Goal: Navigation & Orientation: Find specific page/section

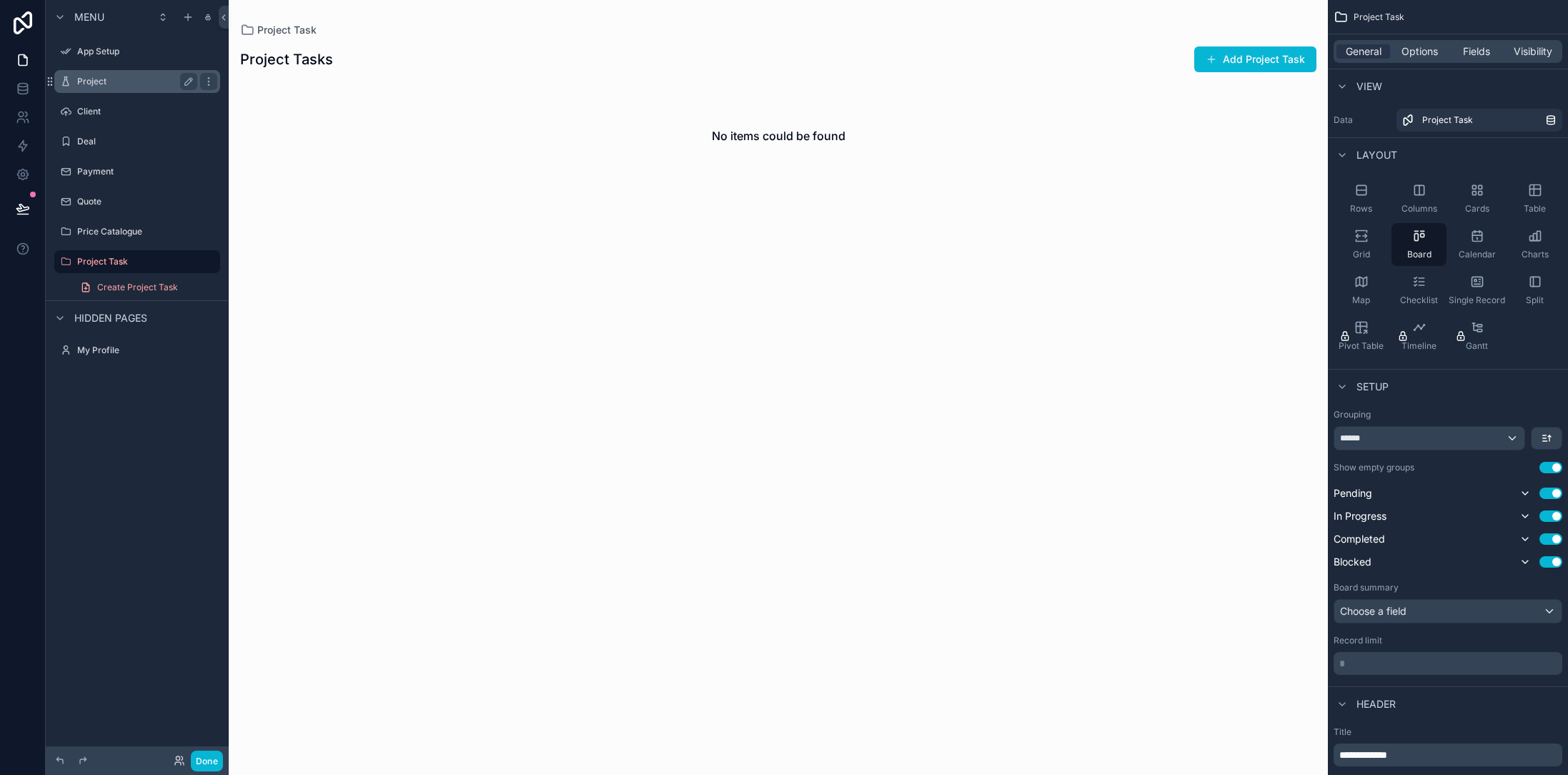
click at [115, 87] on div "Project" at bounding box center [137, 82] width 120 height 17
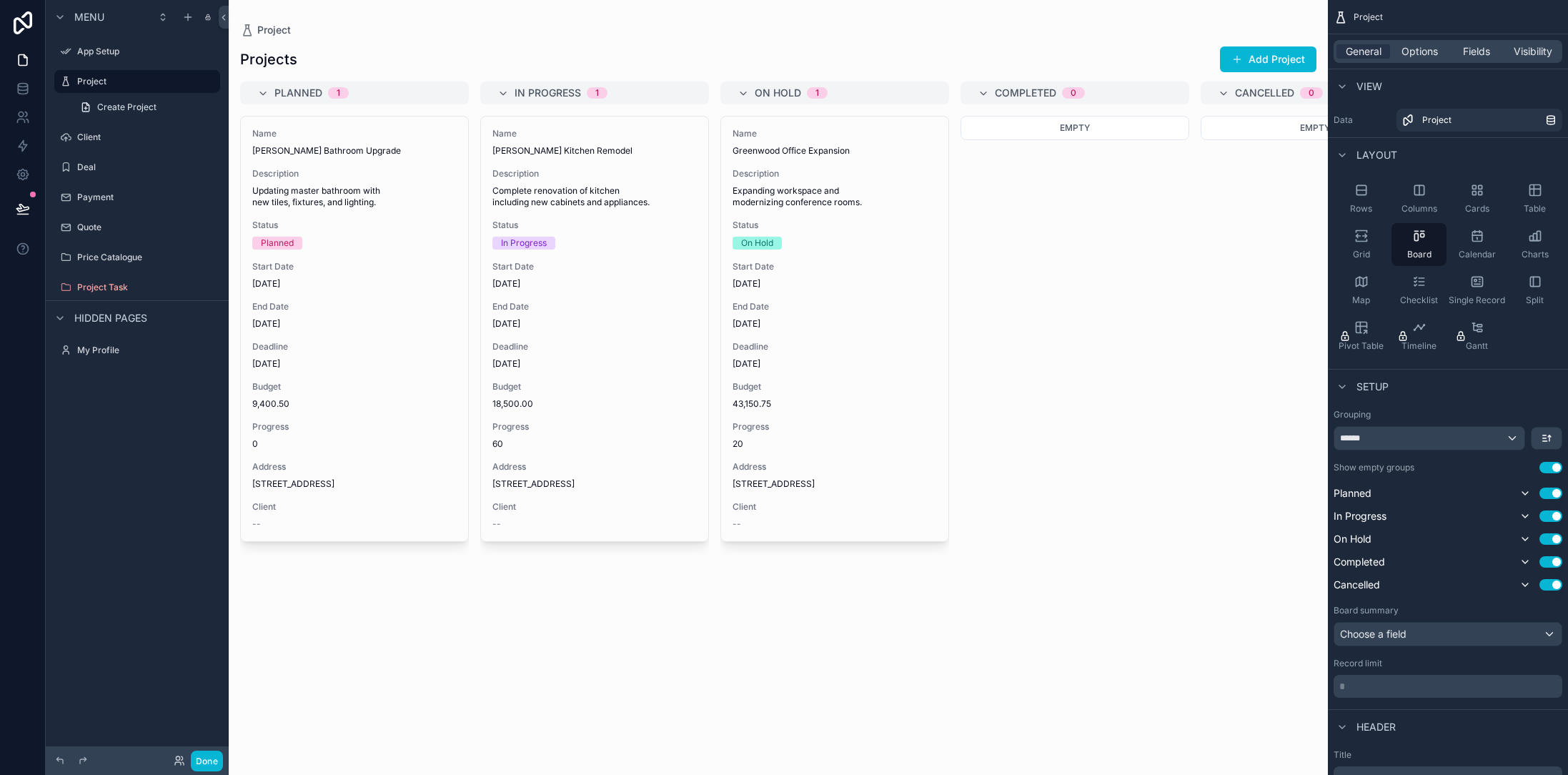
click at [393, 217] on div "scrollable content" at bounding box center [778, 388] width 1099 height 775
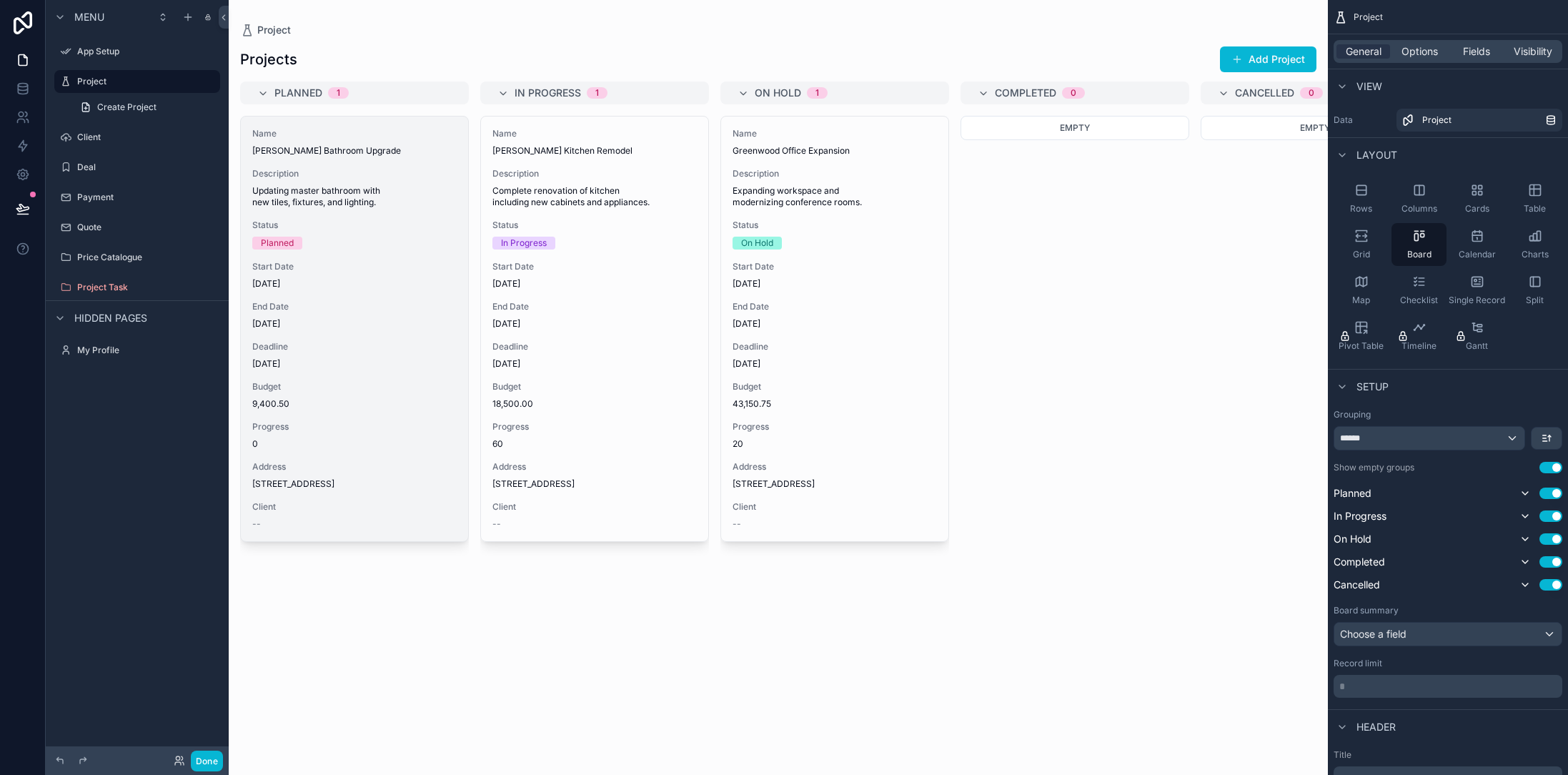
click at [393, 217] on div "Name [PERSON_NAME] Bathroom Upgrade Description Updating master bathroom with n…" at bounding box center [354, 329] width 227 height 425
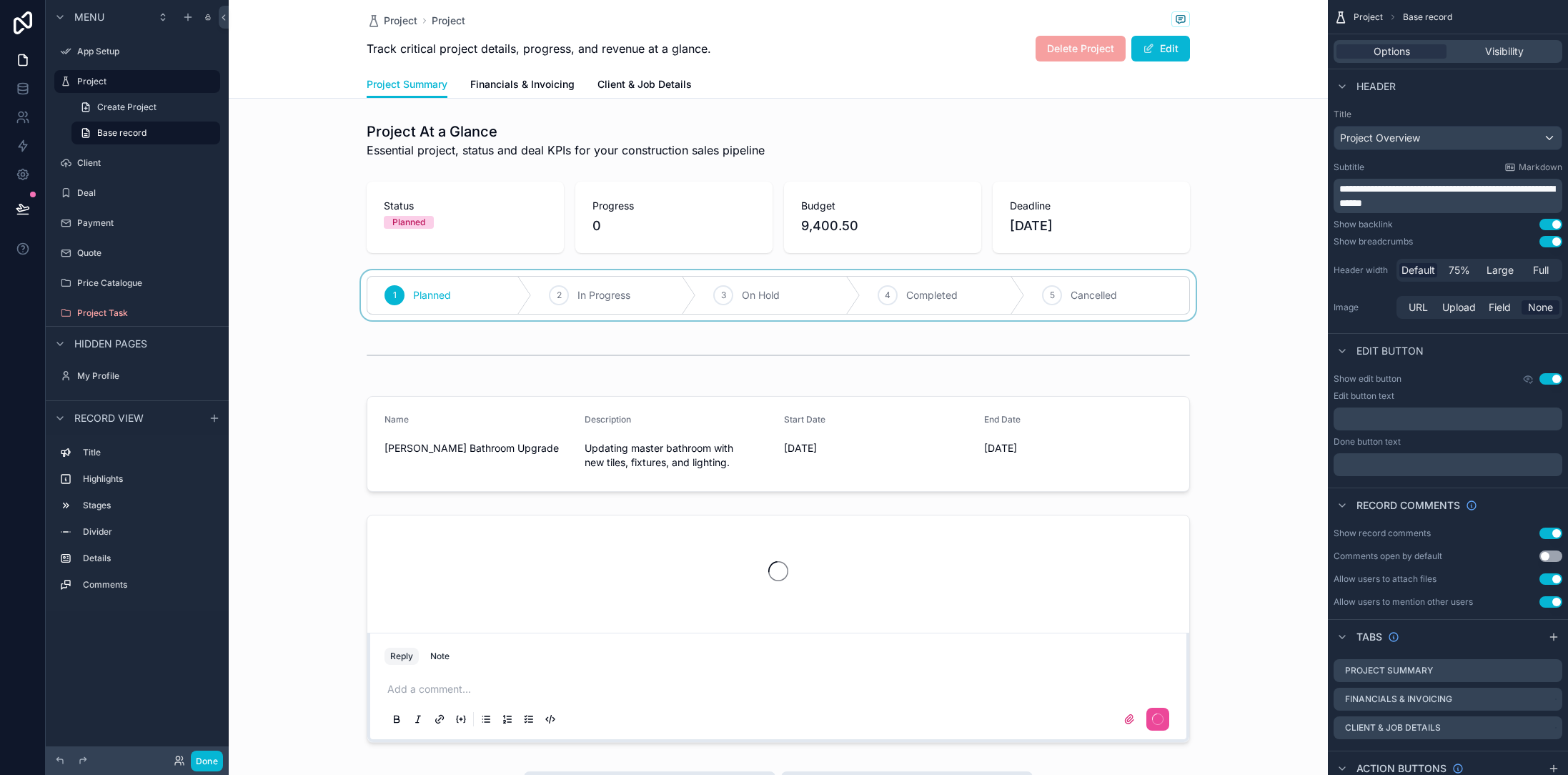
click at [594, 296] on div "scrollable content" at bounding box center [778, 295] width 1099 height 50
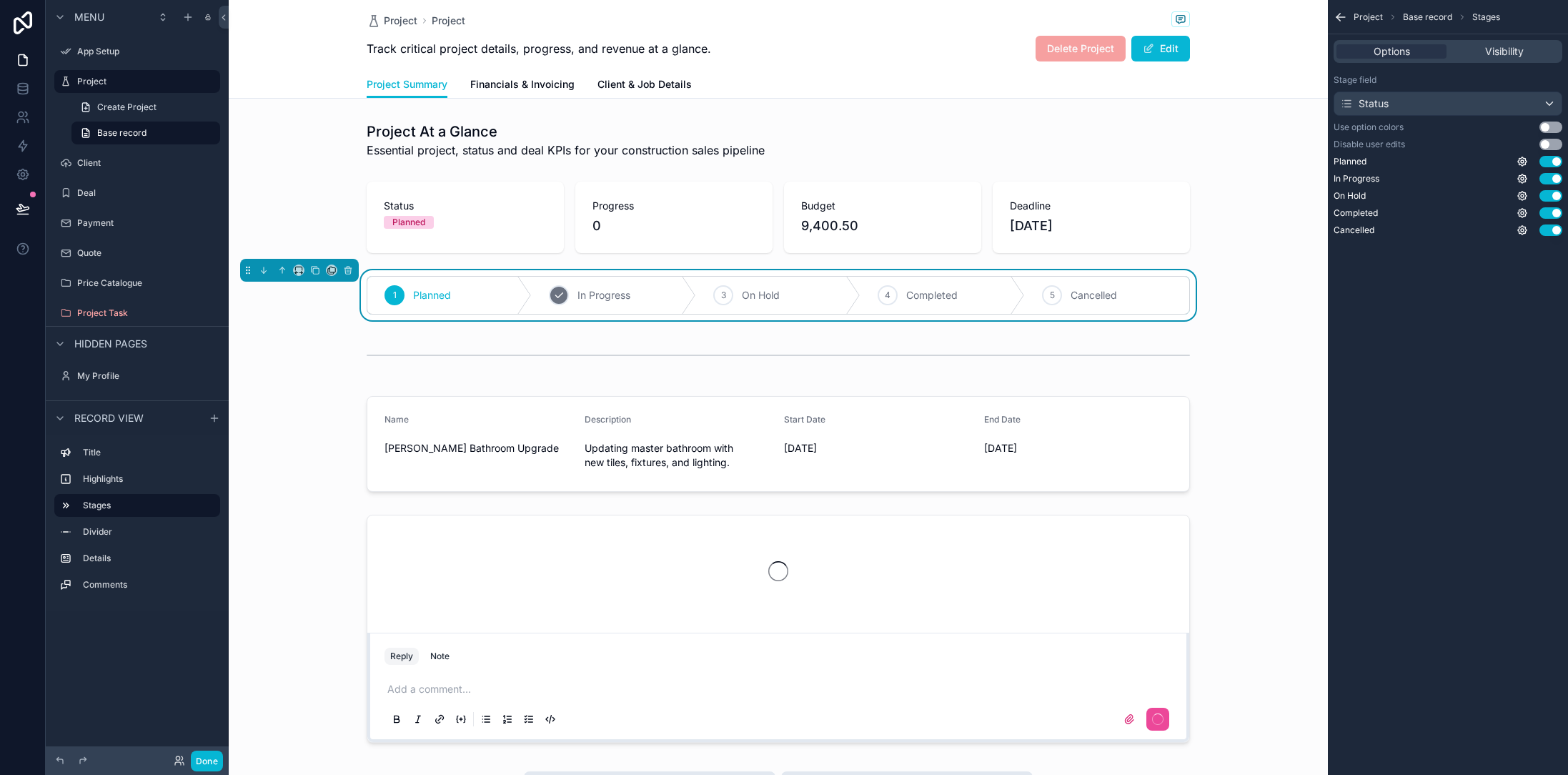
click at [596, 297] on span "In Progress" at bounding box center [604, 295] width 53 height 14
click at [728, 299] on div "3 On Hold" at bounding box center [778, 295] width 165 height 37
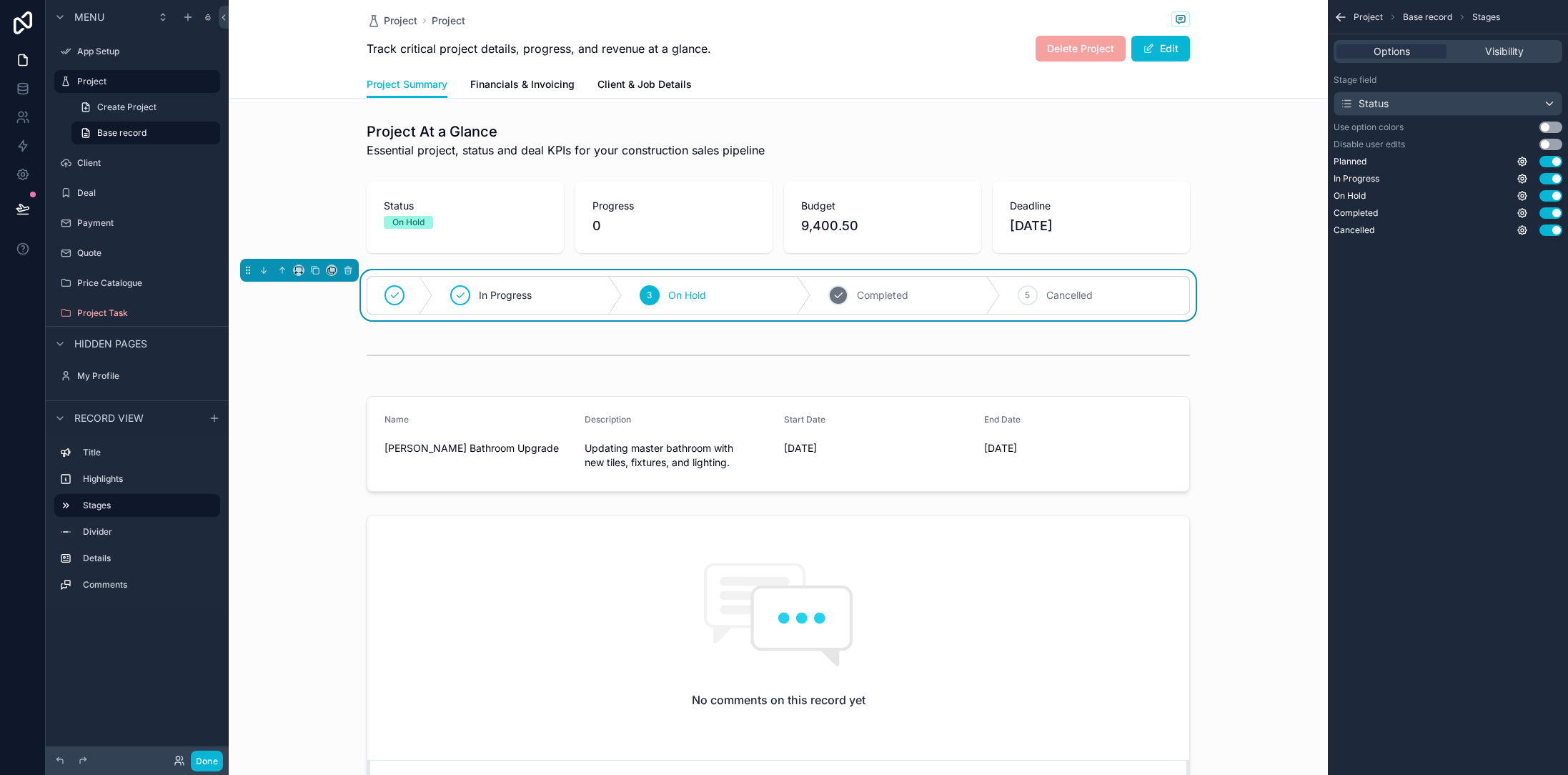
click at [873, 294] on span "Completed" at bounding box center [883, 295] width 52 height 14
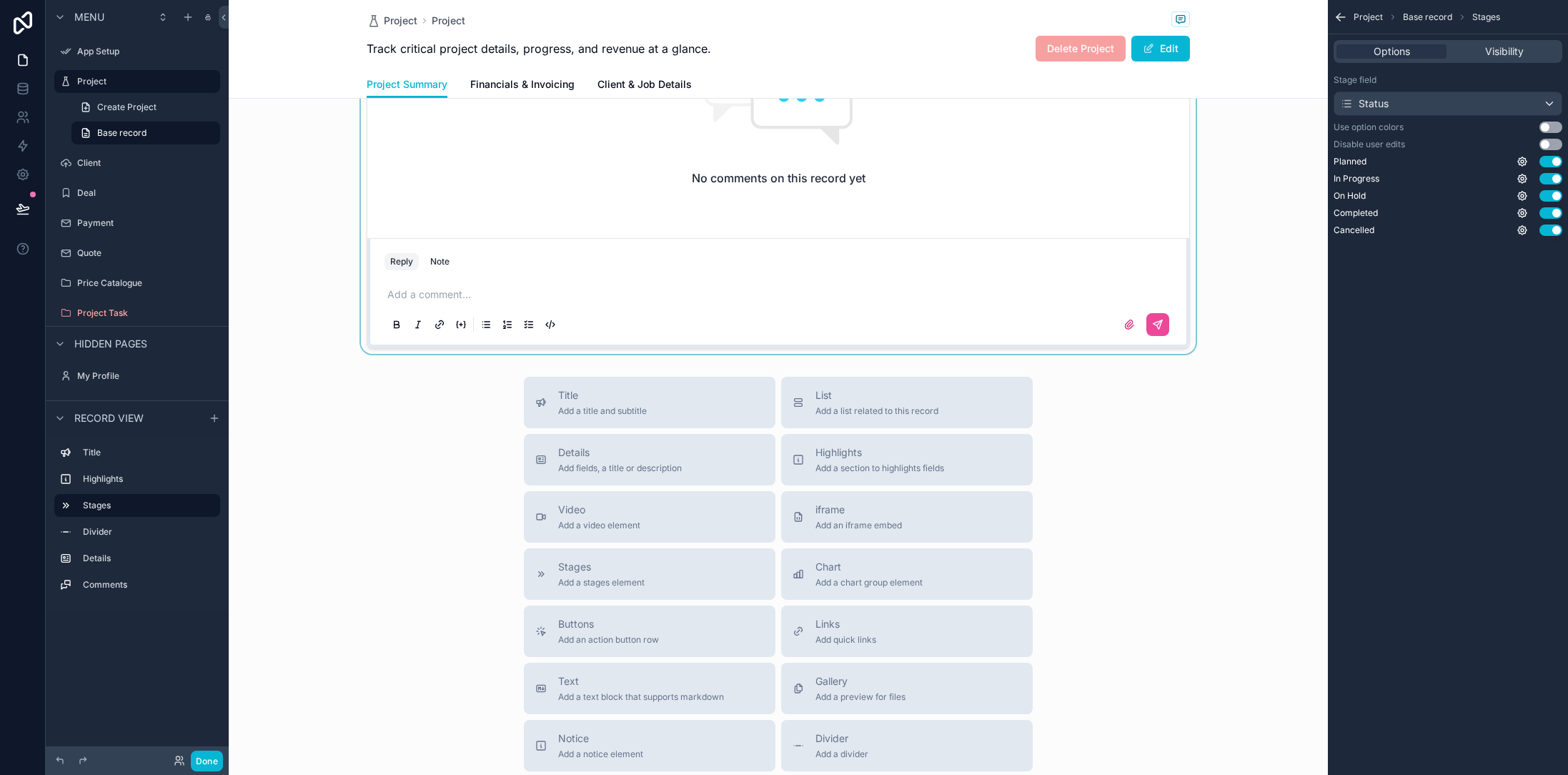
scroll to position [527, 0]
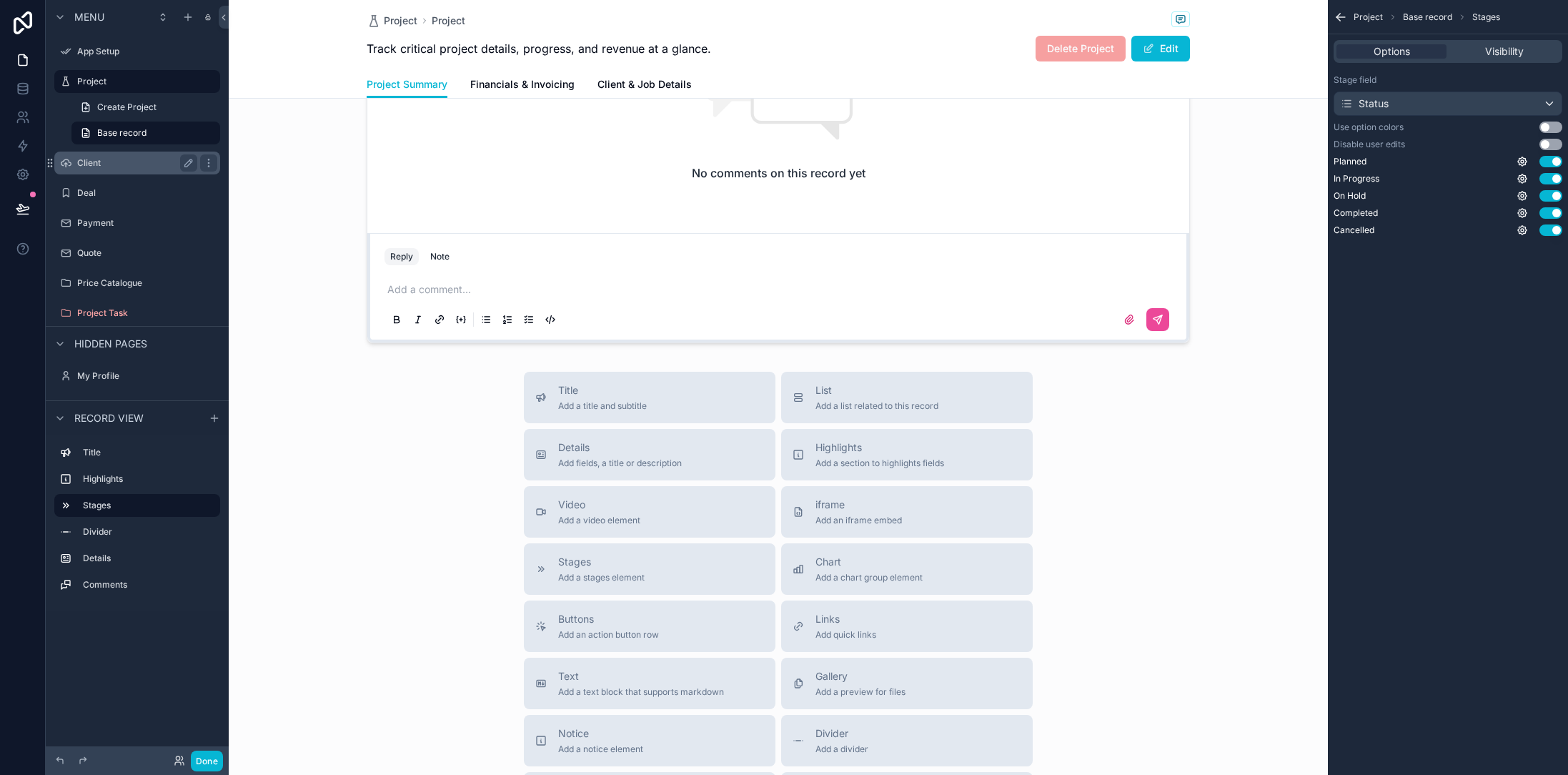
click at [92, 163] on label "Client" at bounding box center [135, 163] width 115 height 11
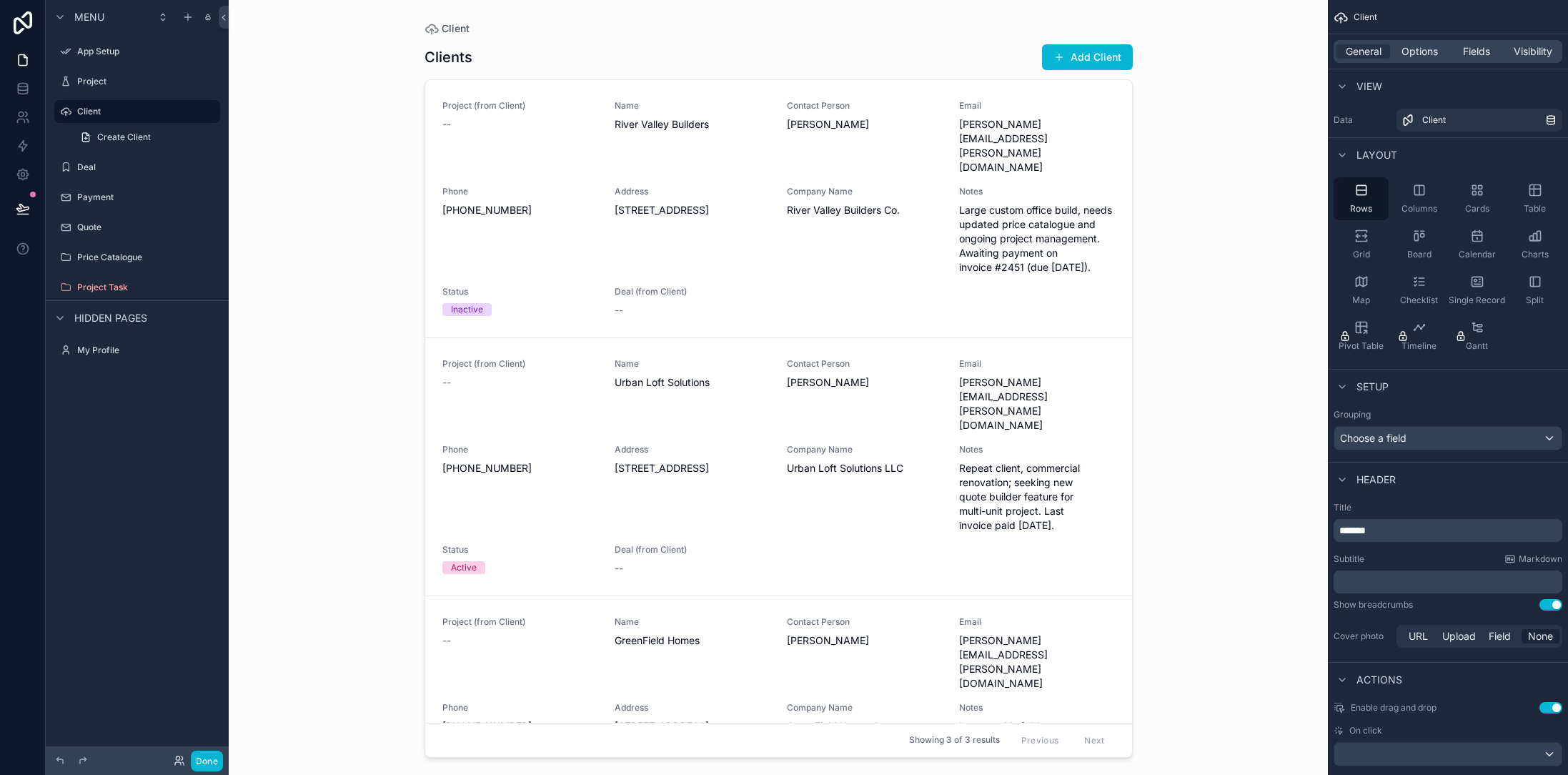
click at [1058, 69] on div "scrollable content" at bounding box center [778, 379] width 731 height 758
click at [1065, 57] on button "Add Client" at bounding box center [1087, 57] width 91 height 26
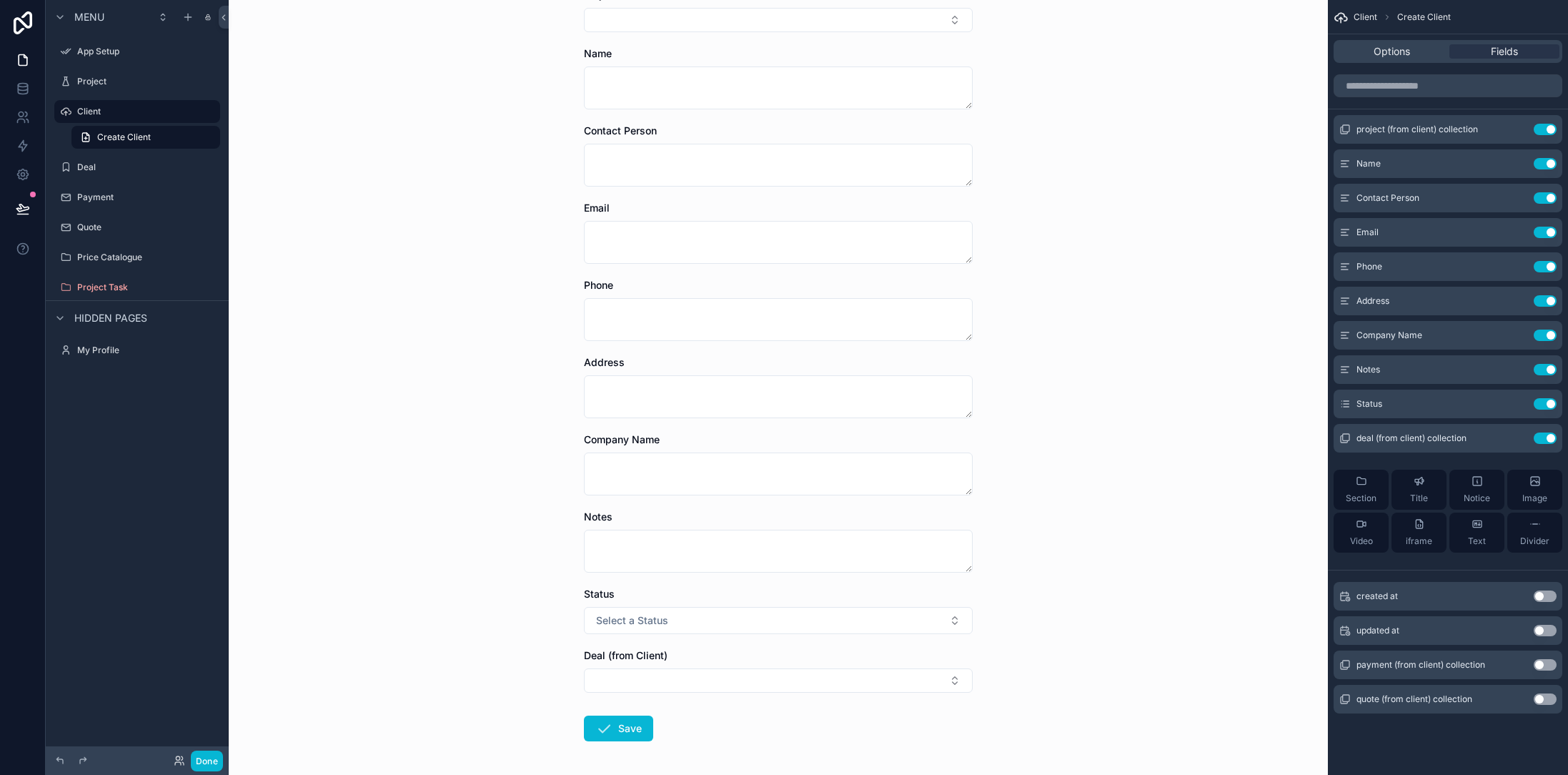
scroll to position [156, 0]
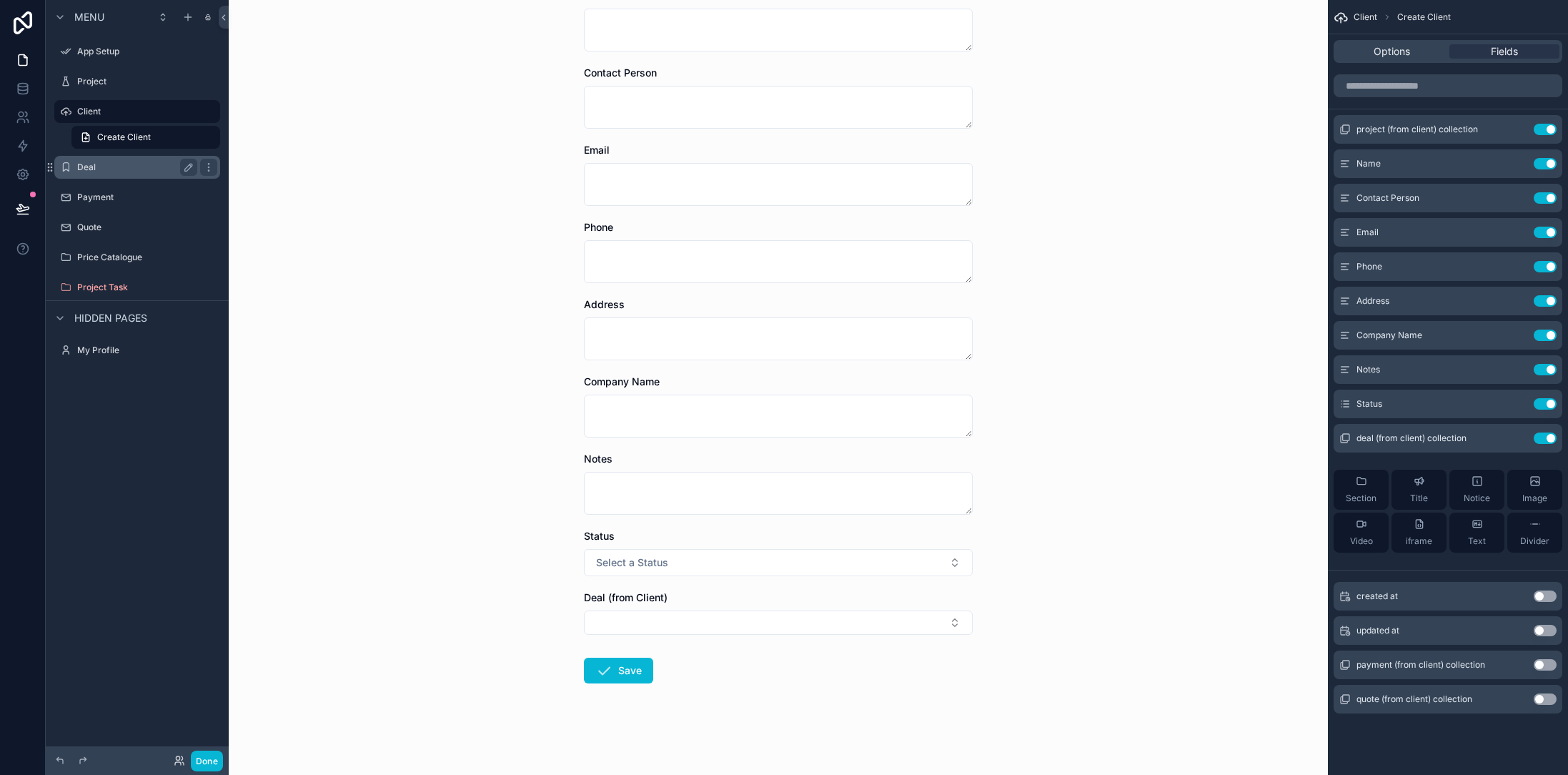
click at [135, 159] on div "Deal" at bounding box center [137, 168] width 120 height 17
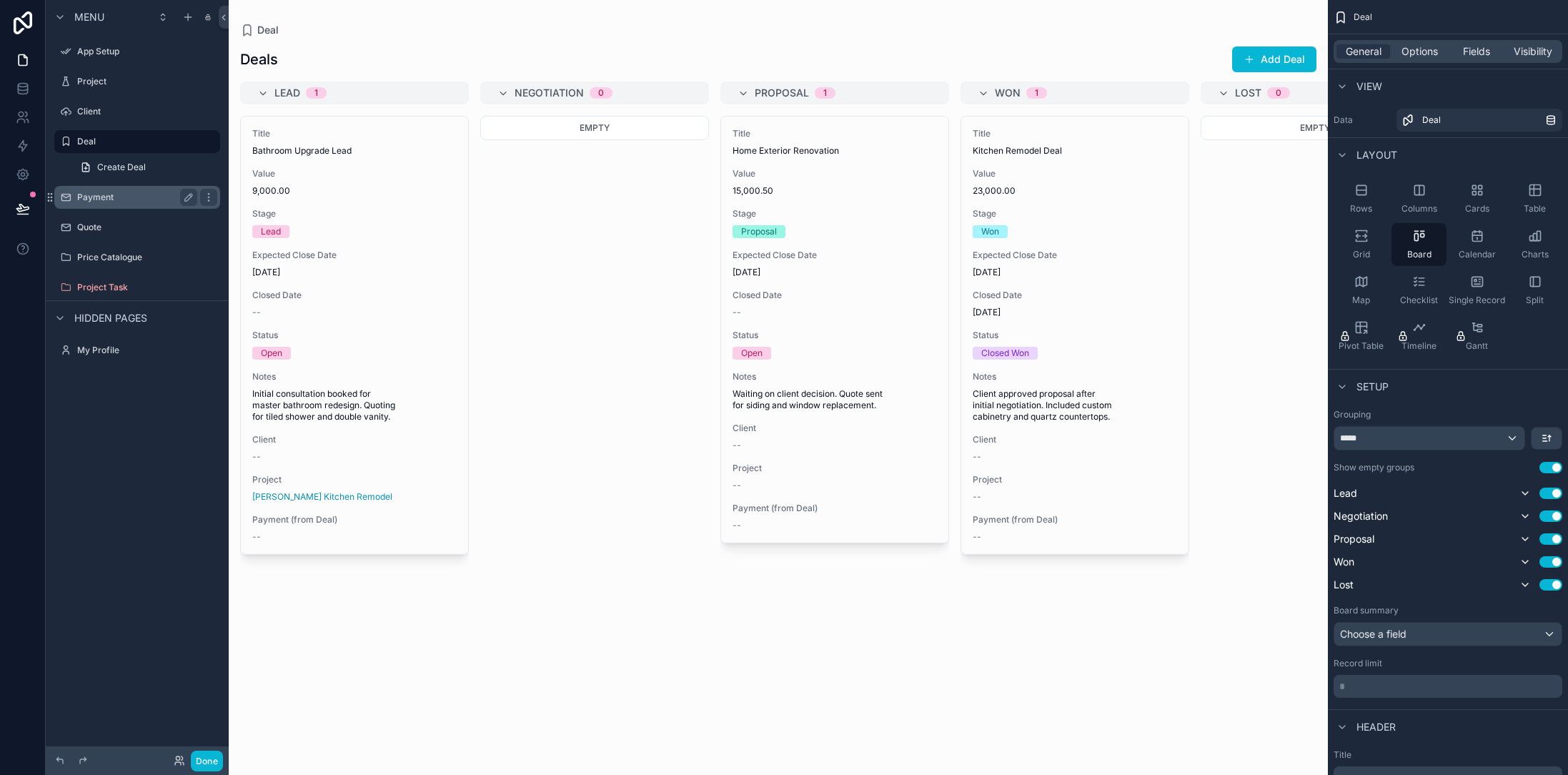
click at [97, 195] on label "Payment" at bounding box center [135, 197] width 115 height 11
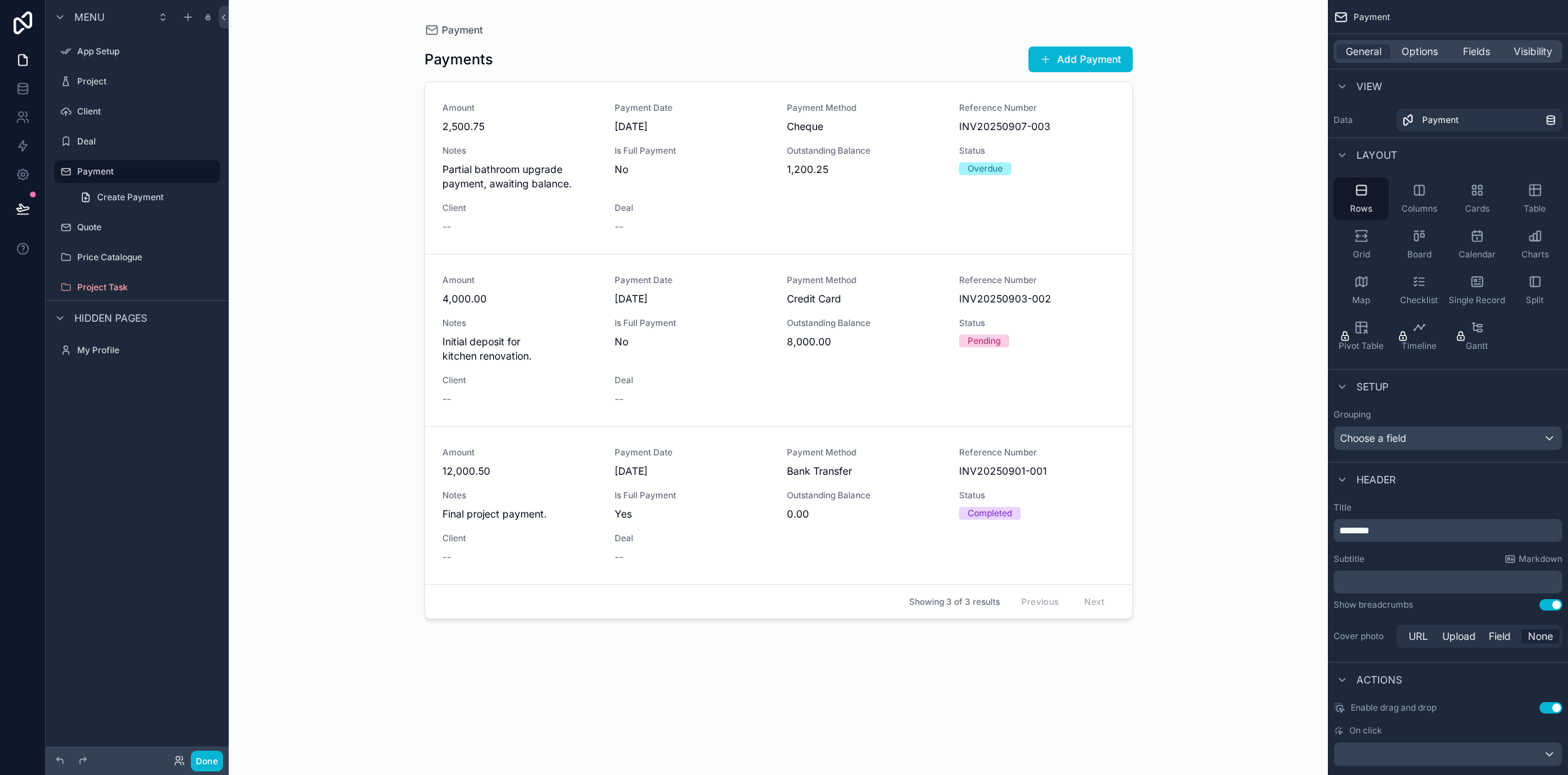
click at [1073, 62] on div "scrollable content" at bounding box center [778, 379] width 731 height 758
click at [432, 214] on link "Amount 2,500.75 Payment Date [DATE] Payment Method Cheque Reference Number INV2…" at bounding box center [778, 168] width 707 height 172
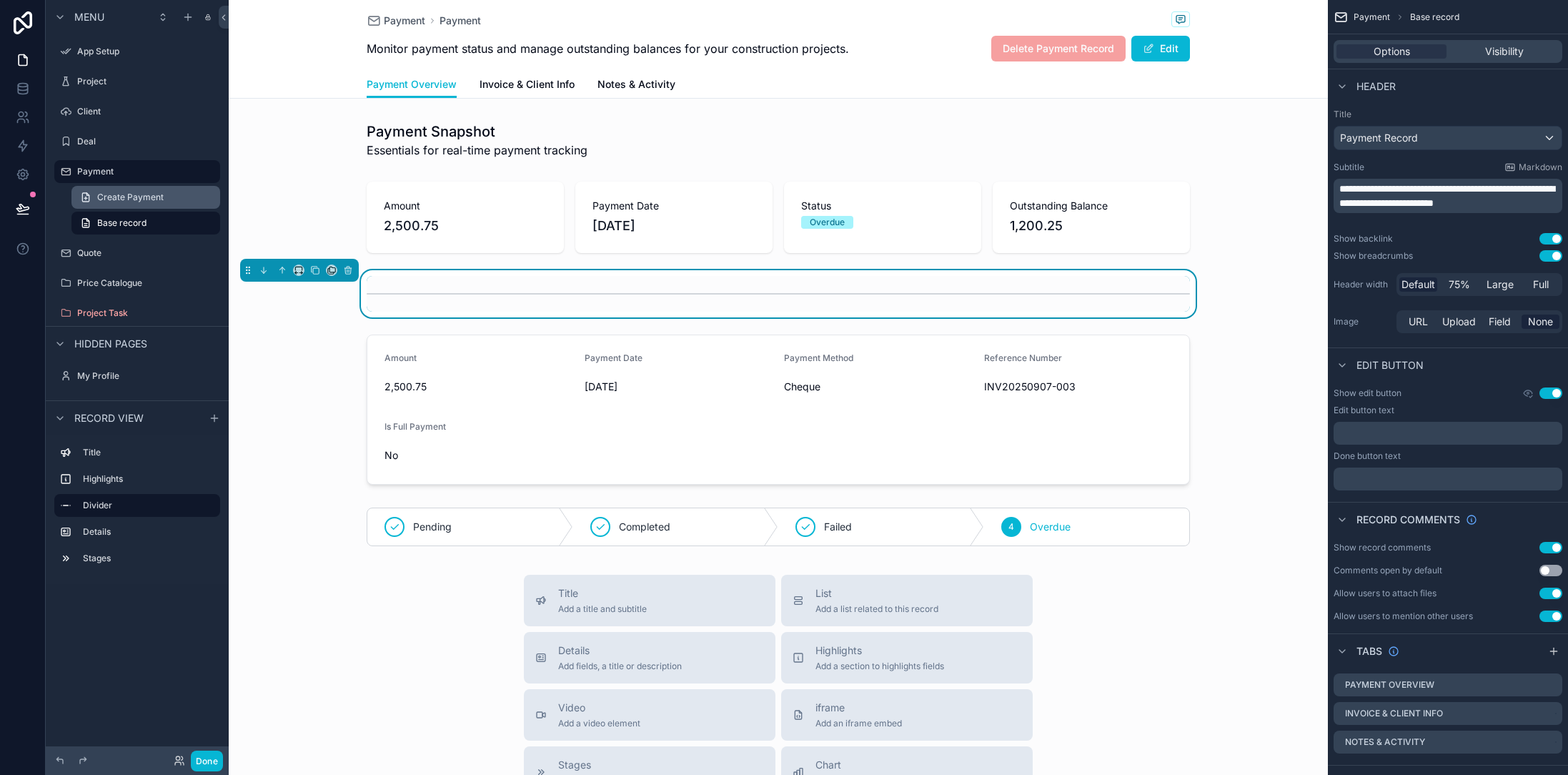
click at [131, 203] on link "Create Payment" at bounding box center [146, 198] width 149 height 23
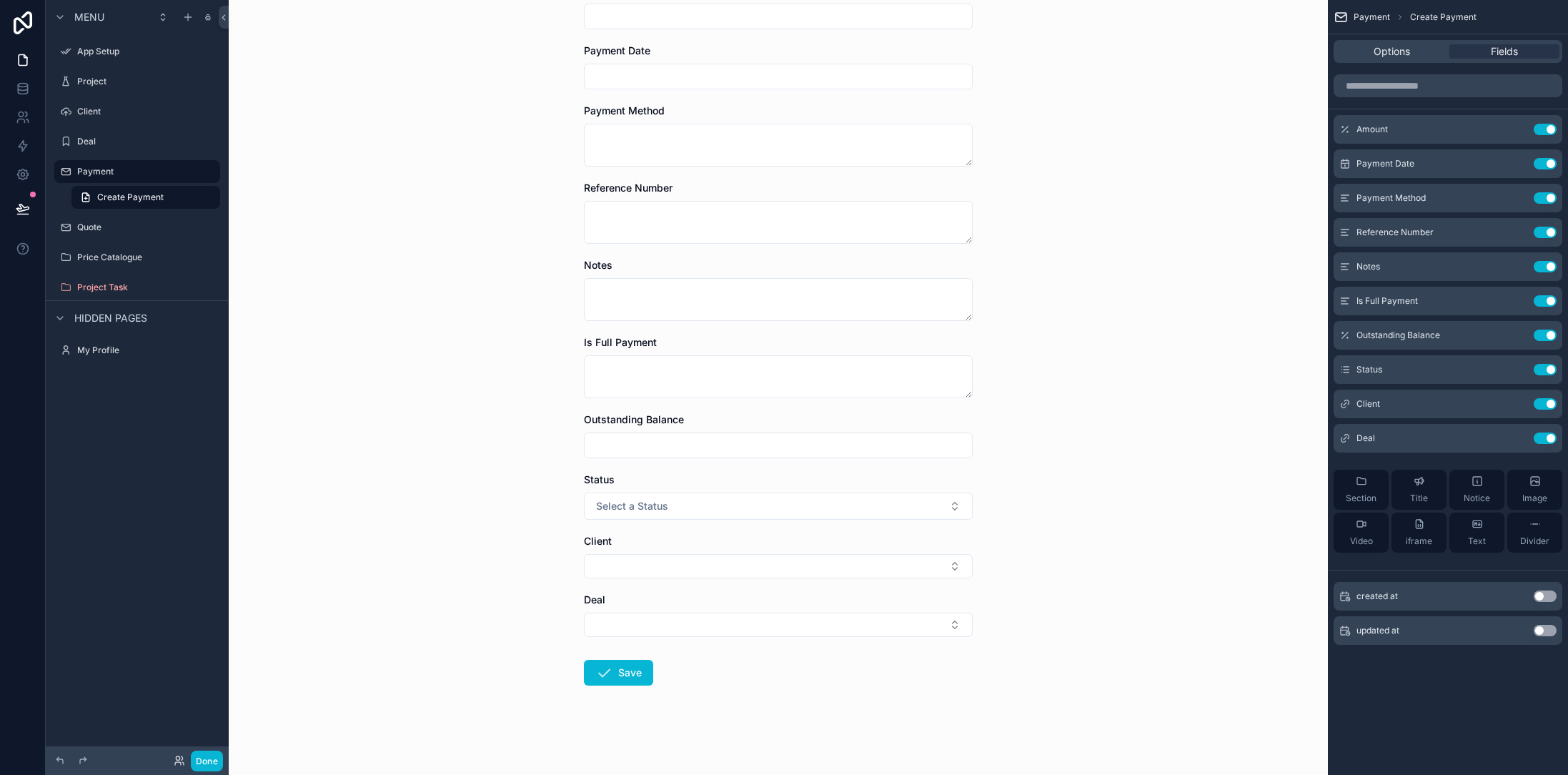
scroll to position [105, 0]
click at [121, 206] on link "Create Payment" at bounding box center [146, 198] width 149 height 23
click at [90, 221] on label "Quote" at bounding box center [135, 227] width 115 height 11
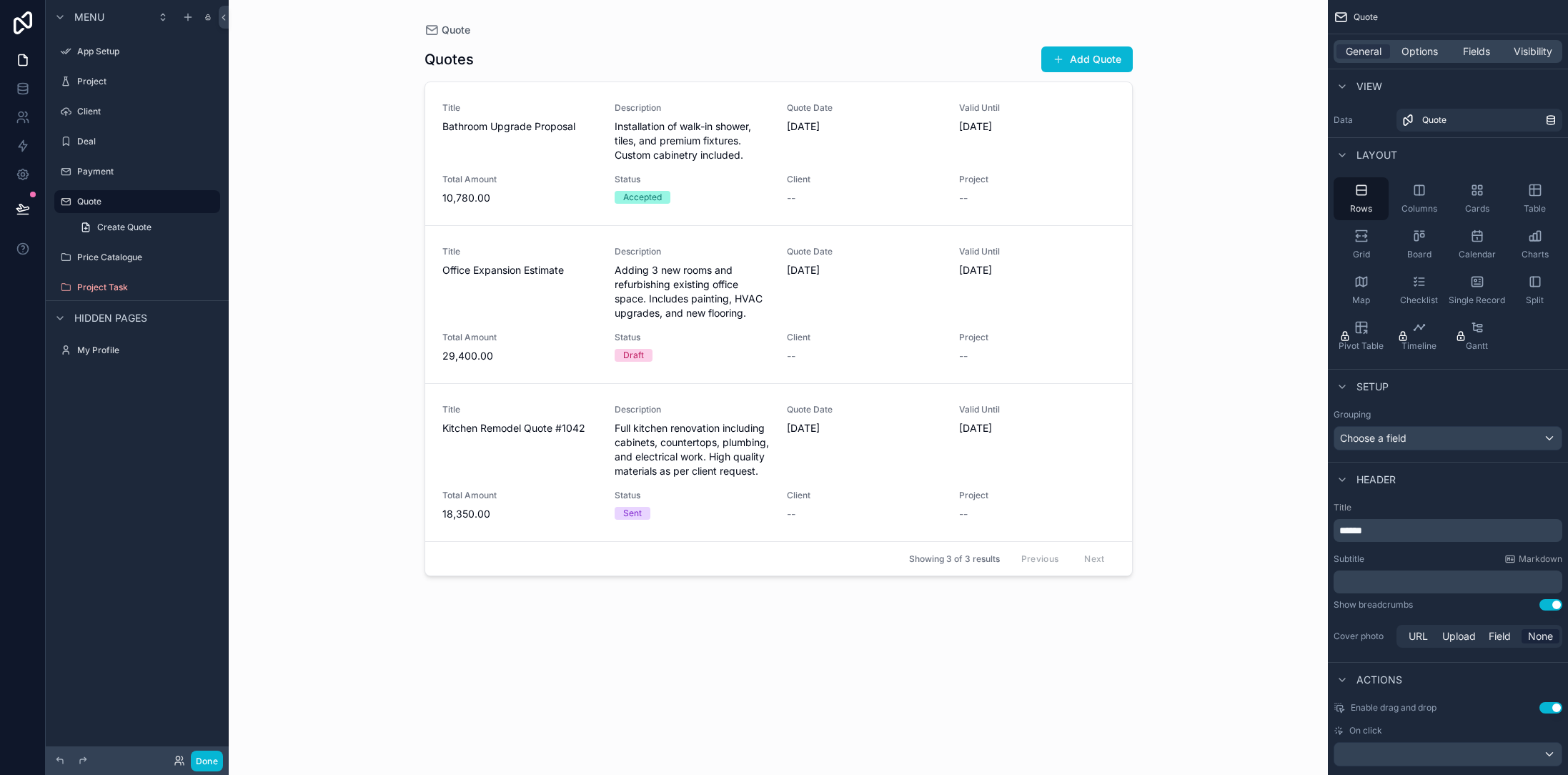
click at [1103, 49] on div "scrollable content" at bounding box center [778, 379] width 731 height 758
click at [1073, 62] on button "Add Quote" at bounding box center [1087, 59] width 92 height 26
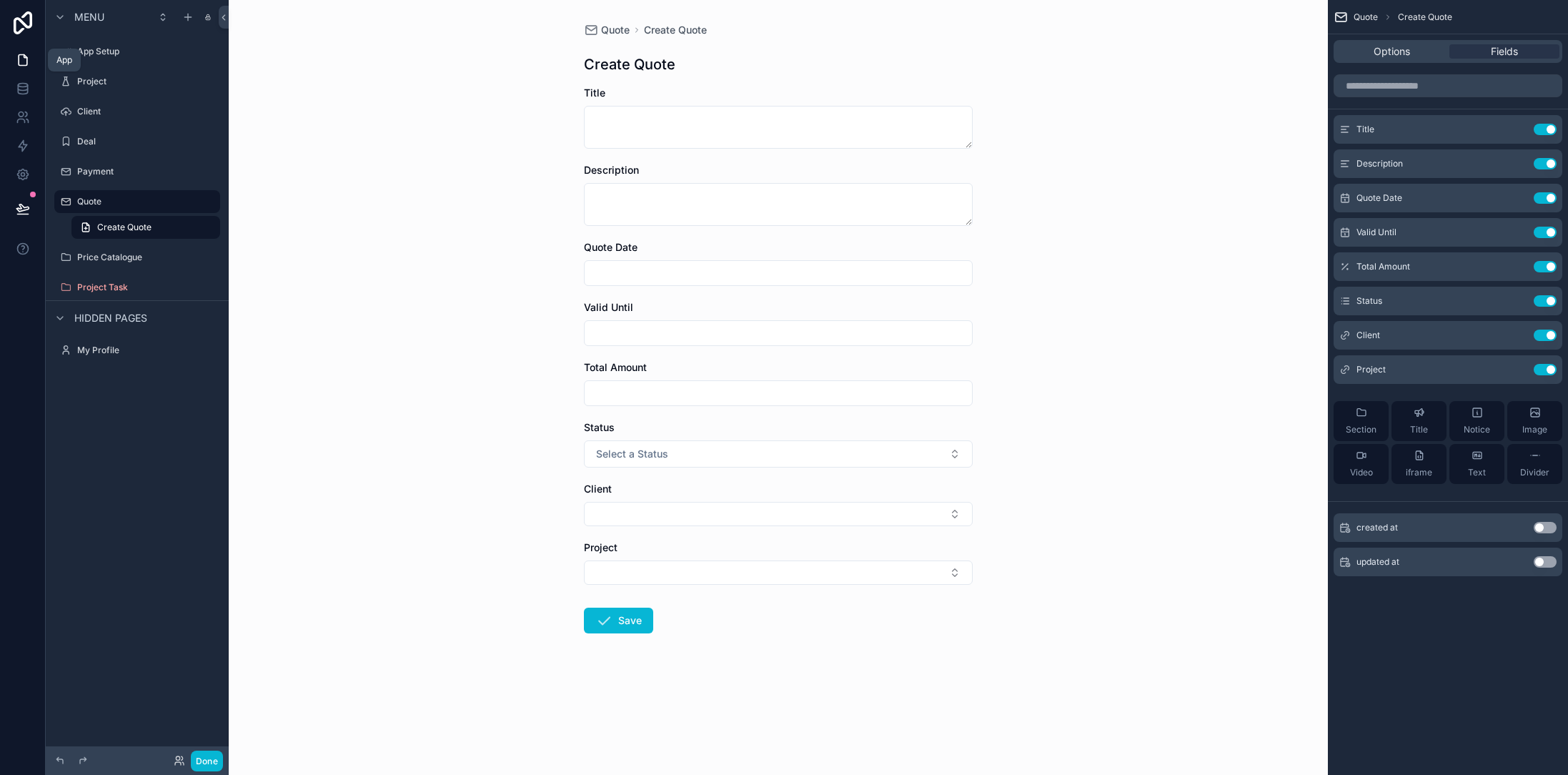
click at [29, 64] on icon at bounding box center [23, 60] width 14 height 14
click at [190, 203] on icon "scrollable content" at bounding box center [189, 201] width 11 height 11
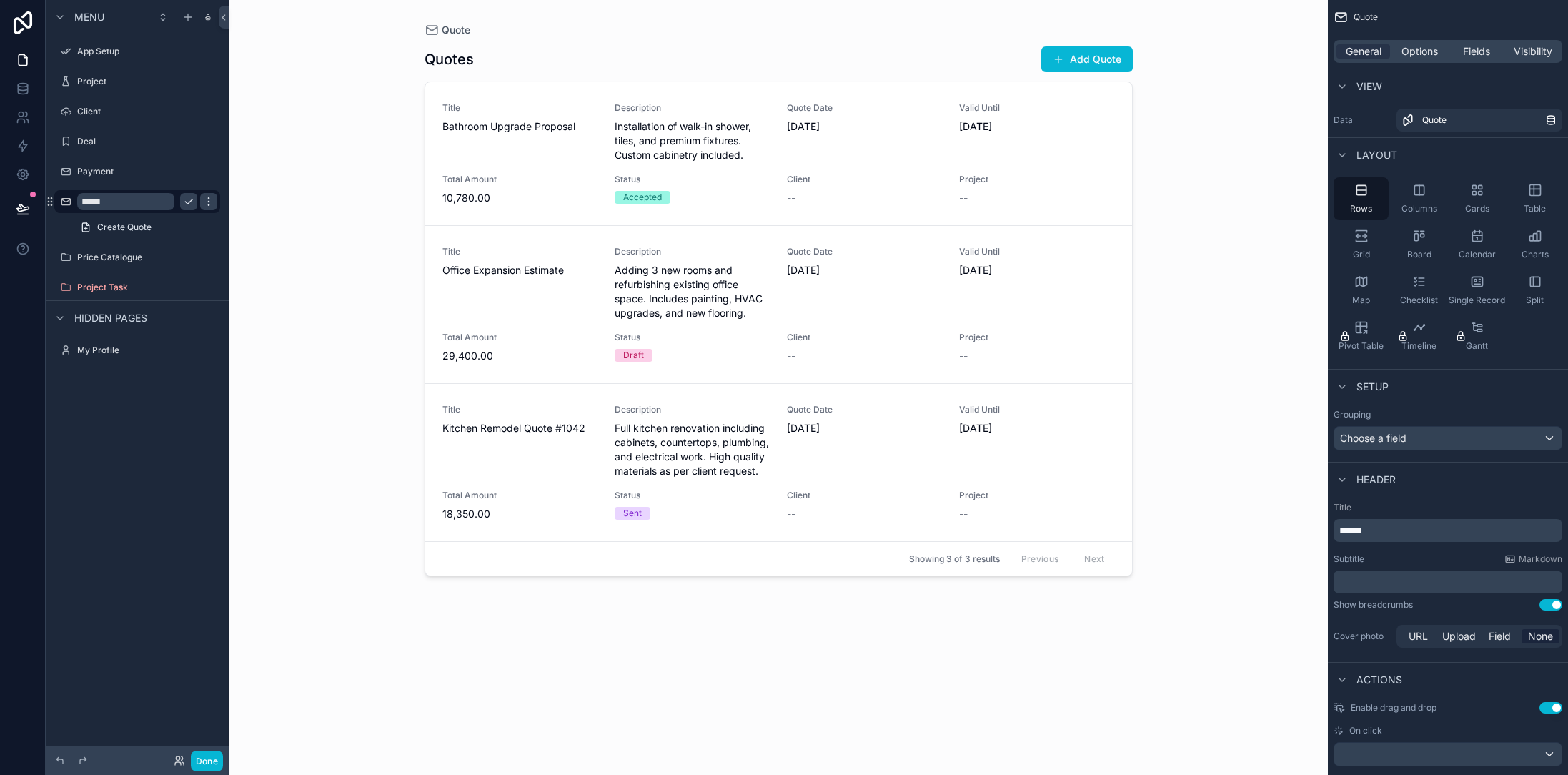
click at [208, 203] on icon "scrollable content" at bounding box center [208, 201] width 11 height 11
click at [157, 222] on link "Create Quote" at bounding box center [146, 227] width 149 height 23
